Goal: Task Accomplishment & Management: Use online tool/utility

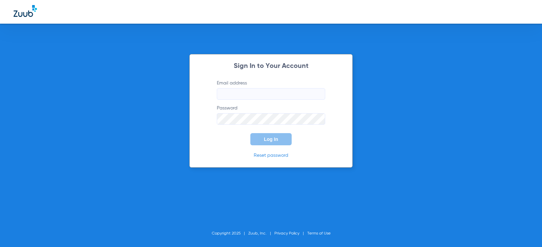
click at [235, 90] on input "Email address" at bounding box center [271, 94] width 108 height 12
type input "[EMAIL_ADDRESS][DOMAIN_NAME]"
click at [250, 133] on button "Log In" at bounding box center [270, 139] width 41 height 12
click at [194, 121] on div "Sign In to Your Account Email address [EMAIL_ADDRESS][DOMAIN_NAME] Password Log…" at bounding box center [270, 111] width 163 height 114
click at [250, 133] on button "Log In" at bounding box center [270, 139] width 41 height 12
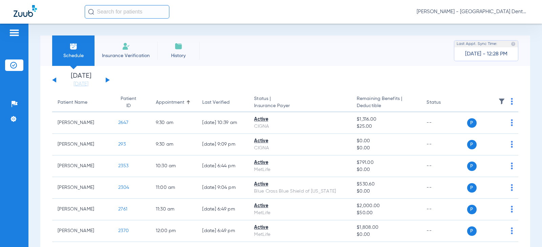
click at [107, 81] on button at bounding box center [108, 80] width 4 height 5
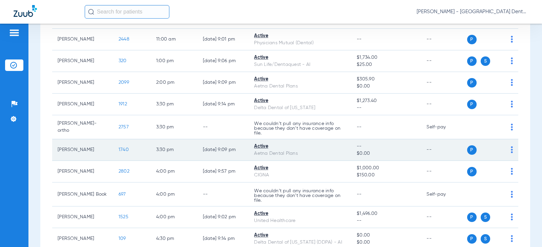
scroll to position [182, 0]
